Goal: Task Accomplishment & Management: Manage account settings

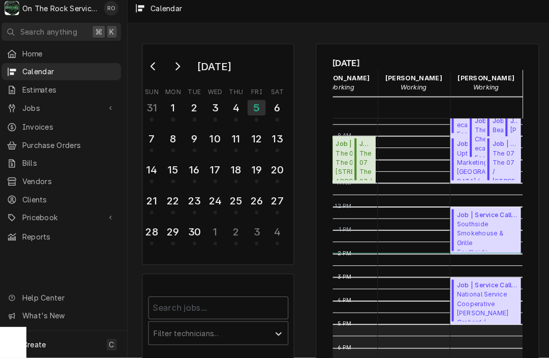
scroll to position [192, 48]
click at [249, 104] on div "5" at bounding box center [257, 111] width 18 height 15
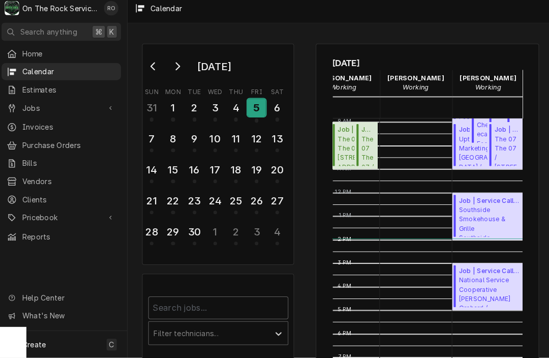
scroll to position [0, 45]
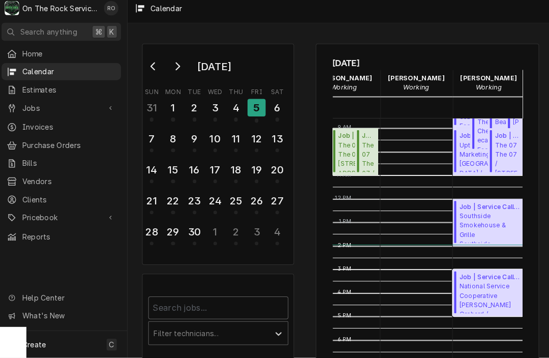
click at [476, 283] on span "National Service Cooperative Callaham Orchard / 559 Crawford Rd, Belton, SC 296…" at bounding box center [486, 298] width 60 height 31
click at [232, 106] on div "4" at bounding box center [237, 111] width 18 height 17
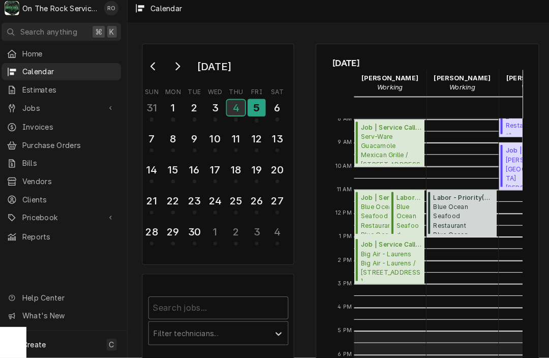
scroll to position [185, 0]
click at [367, 207] on span "Blue Ocean Seafood Restaurant Blue Ocean Seafood Restaurant / 12763 SC-56, Clin…" at bounding box center [383, 220] width 49 height 31
click at [451, 214] on span "Blue Ocean Seafood Restaurant Blue Ocean Seafood Restaurant / 12763 SC-56, Clin…" at bounding box center [459, 220] width 59 height 31
click at [399, 208] on span "Blue Ocean Seafood Restaurant Blue Ocean Seafood Restaurant / 12763 SC-56, Clin…" at bounding box center [406, 220] width 25 height 31
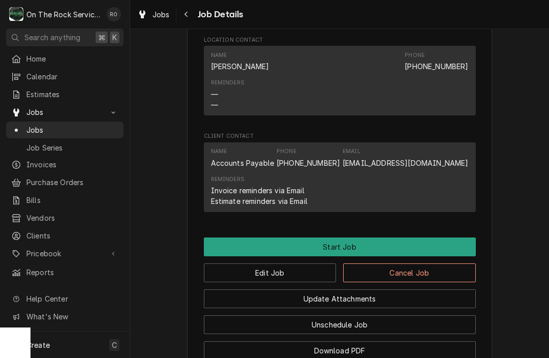
scroll to position [921, 0]
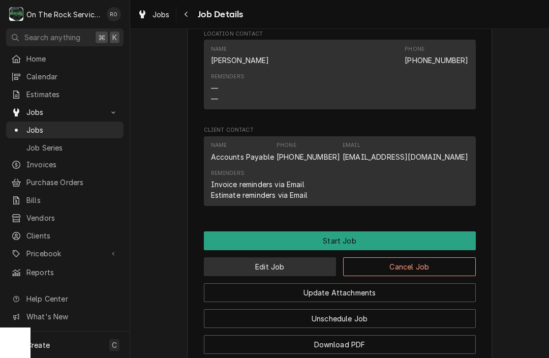
click at [293, 258] on button "Edit Job" at bounding box center [270, 266] width 133 height 19
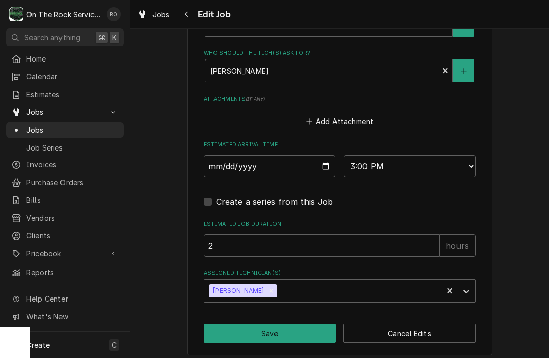
scroll to position [895, 0]
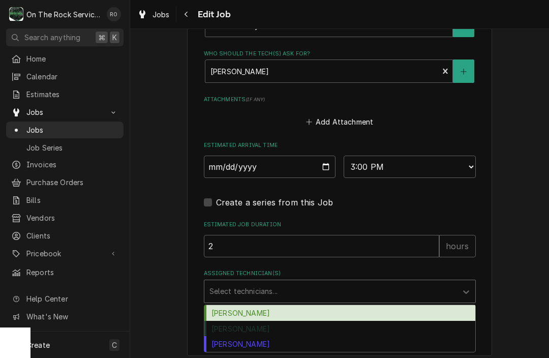
click at [276, 307] on div "[PERSON_NAME]" at bounding box center [339, 313] width 271 height 16
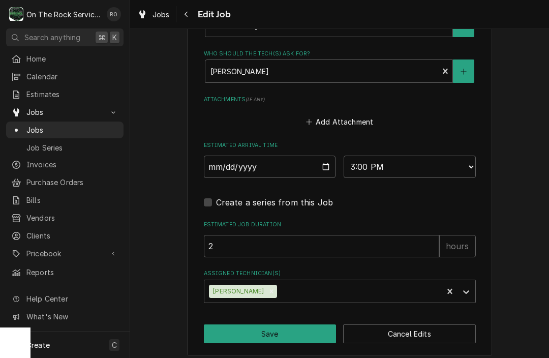
type textarea "x"
click at [422, 155] on select "AM / PM 6:00 AM 6:15 AM 6:30 AM 6:45 AM 7:00 AM 7:15 AM 7:30 AM 7:45 AM 8:00 AM…" at bounding box center [409, 166] width 132 height 22
select select "16:00:00"
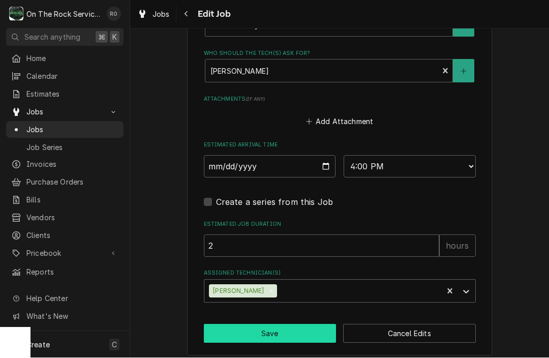
click at [296, 325] on button "Save" at bounding box center [270, 333] width 133 height 19
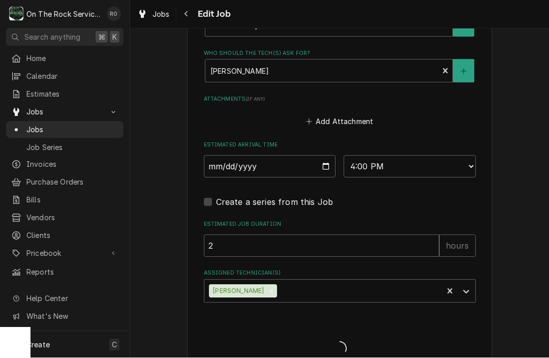
type textarea "x"
